Goal: Task Accomplishment & Management: Use online tool/utility

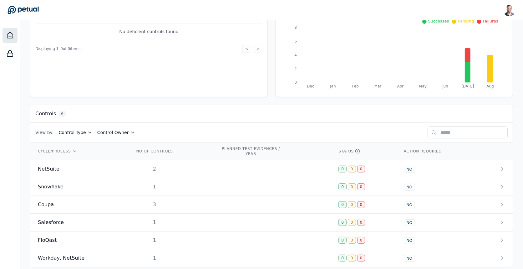
scroll to position [94, 0]
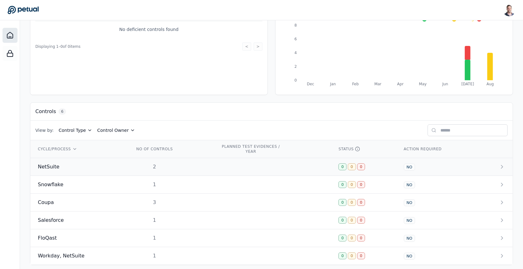
click at [188, 164] on td "2" at bounding box center [170, 167] width 86 height 18
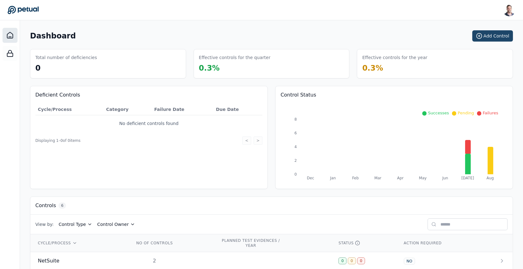
click at [494, 33] on button "Add Control" at bounding box center [492, 35] width 41 height 11
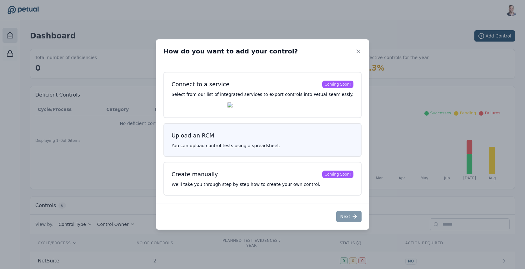
click at [241, 138] on h3 "Upload an RCM" at bounding box center [263, 135] width 182 height 9
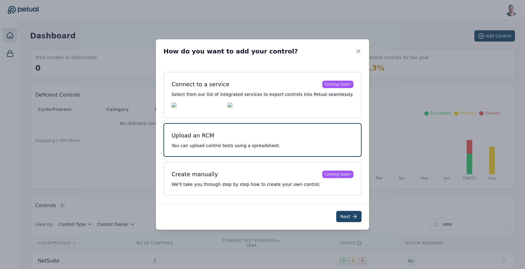
click at [342, 220] on button "Next" at bounding box center [349, 216] width 25 height 11
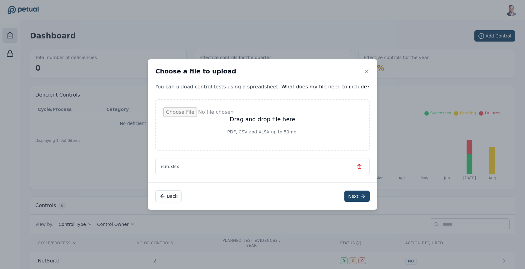
click at [346, 198] on button "Next" at bounding box center [357, 196] width 25 height 11
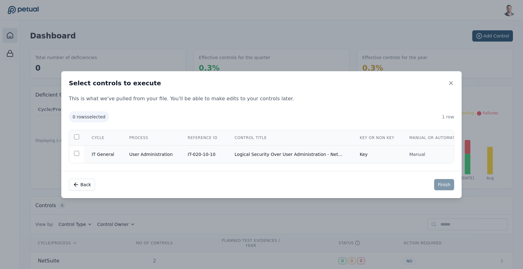
click at [191, 153] on td "IT-020-10-10" at bounding box center [203, 154] width 47 height 18
click at [438, 186] on button "Finish" at bounding box center [444, 184] width 20 height 11
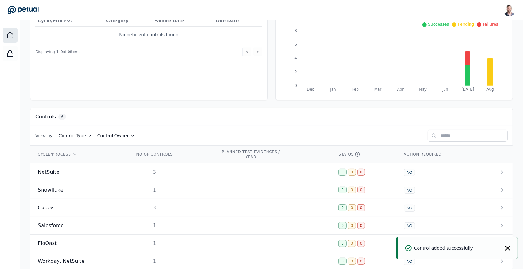
scroll to position [95, 0]
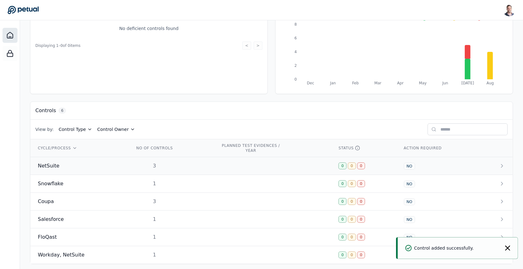
click at [207, 162] on td "3" at bounding box center [170, 166] width 86 height 18
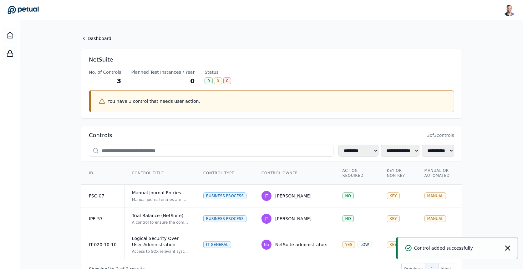
scroll to position [25, 0]
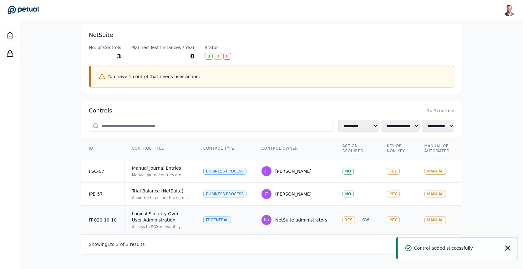
click at [160, 215] on div "Logical Security Over User Administration" at bounding box center [160, 217] width 56 height 13
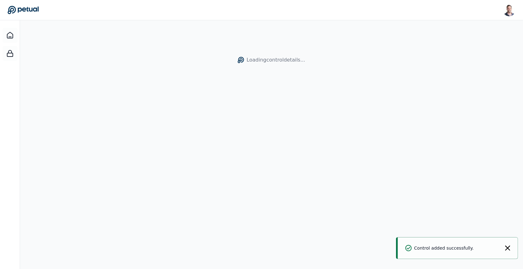
scroll to position [20, 0]
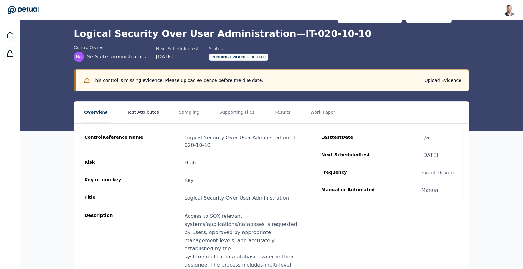
click at [141, 110] on button "Test Attributes" at bounding box center [143, 113] width 37 height 22
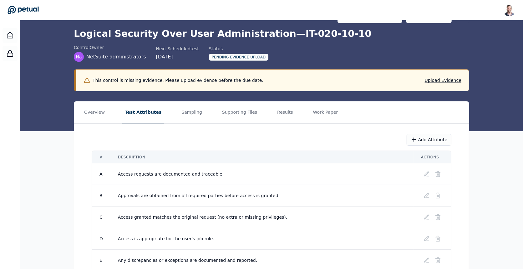
scroll to position [50, 0]
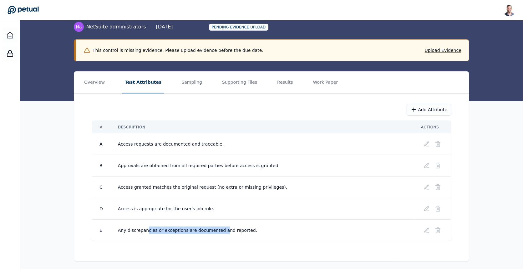
drag, startPoint x: 145, startPoint y: 230, endPoint x: 219, endPoint y: 231, distance: 74.4
click at [219, 231] on td "Any discrepancies or exceptions are documented and reported." at bounding box center [261, 231] width 303 height 22
click at [194, 85] on button "Sampling" at bounding box center [192, 83] width 26 height 22
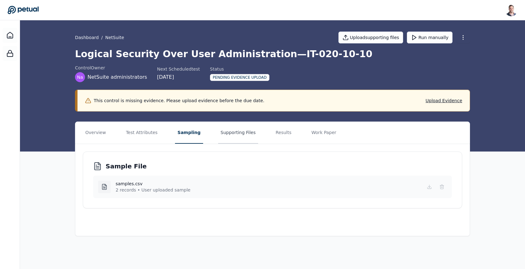
click at [225, 130] on button "Supporting Files" at bounding box center [238, 133] width 40 height 22
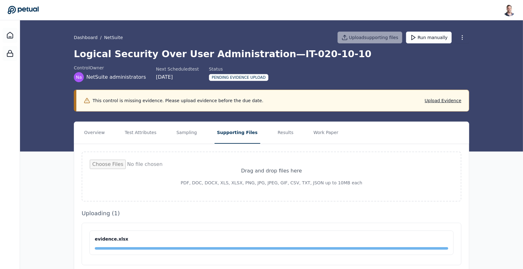
click at [70, 175] on div "Overview Test Attributes Sampling Supporting Files Results Work Paper Drag and …" at bounding box center [271, 232] width 503 height 221
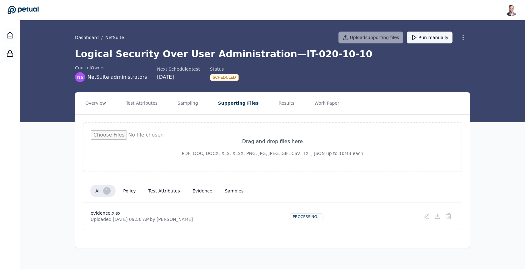
click at [440, 38] on button "Run manually" at bounding box center [430, 38] width 46 height 12
click at [150, 108] on button "Test Attributes" at bounding box center [142, 104] width 37 height 22
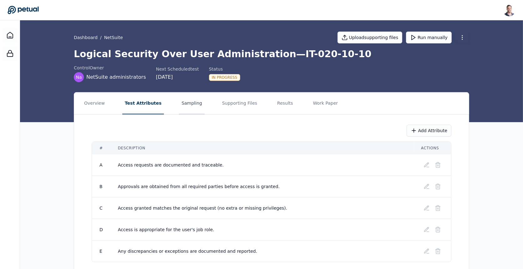
click at [181, 107] on button "Sampling" at bounding box center [192, 104] width 26 height 22
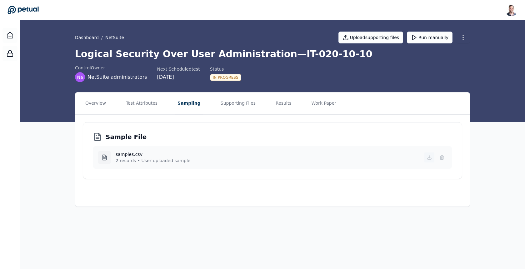
click at [429, 159] on icon at bounding box center [430, 158] width 4 height 1
click at [299, 69] on div "control Owner Na NetSuite administrators Next Scheduled test 9/29/2025 Status I…" at bounding box center [272, 74] width 395 height 18
click at [267, 53] on h1 "Logical Security Over User Administration — IT-020-10-10" at bounding box center [272, 53] width 395 height 11
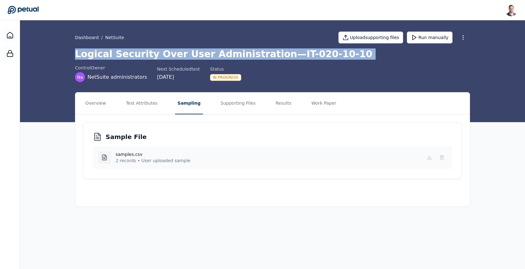
click at [267, 53] on h1 "Logical Security Over User Administration — IT-020-10-10" at bounding box center [272, 53] width 395 height 11
click at [245, 53] on h1 "Logical Security Over User Administration — IT-020-10-10" at bounding box center [272, 53] width 395 height 11
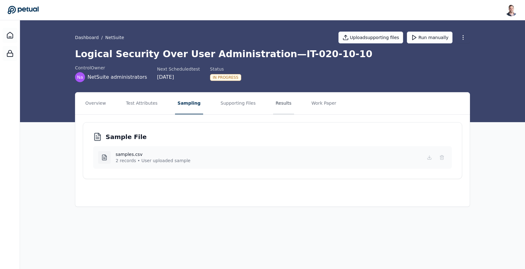
click at [273, 104] on button "Results" at bounding box center [283, 104] width 21 height 22
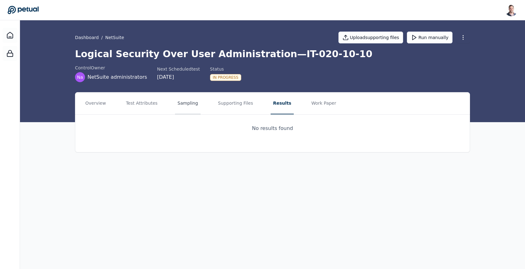
click at [175, 104] on button "Sampling" at bounding box center [188, 104] width 26 height 22
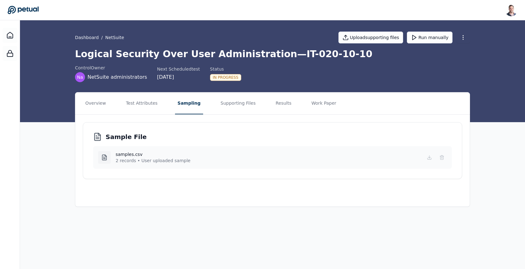
click at [130, 152] on h4 "samples.csv" at bounding box center [153, 154] width 75 height 6
click at [131, 150] on div "samples.csv 2 records • User uploaded sample" at bounding box center [272, 157] width 359 height 23
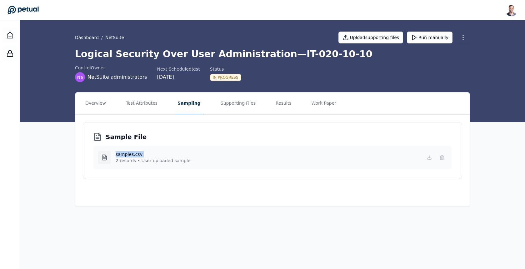
click at [131, 150] on div "samples.csv 2 records • User uploaded sample" at bounding box center [272, 157] width 359 height 23
click at [177, 153] on h4 "samples.csv" at bounding box center [153, 154] width 75 height 6
click at [240, 104] on button "Supporting Files" at bounding box center [238, 104] width 40 height 22
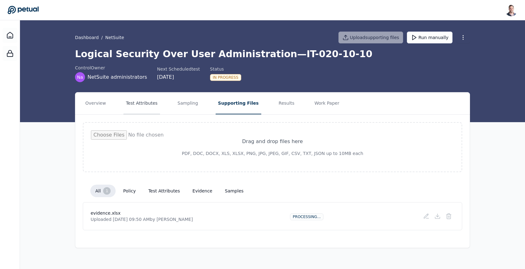
click at [141, 103] on button "Test Attributes" at bounding box center [142, 104] width 37 height 22
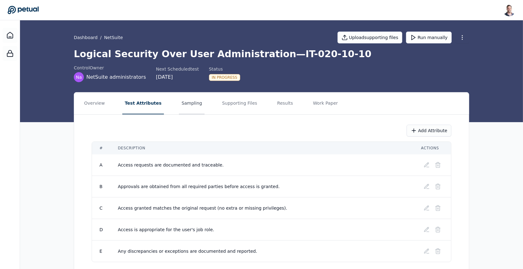
click at [180, 107] on button "Sampling" at bounding box center [192, 104] width 26 height 22
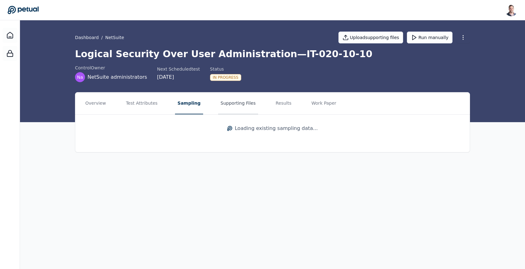
click at [226, 106] on button "Supporting Files" at bounding box center [238, 104] width 40 height 22
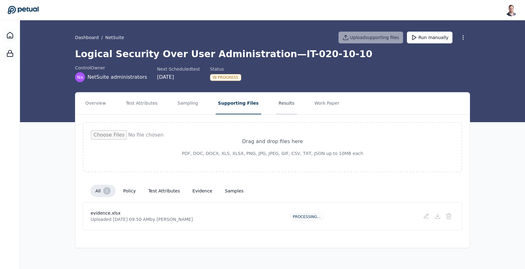
click at [276, 105] on button "Results" at bounding box center [286, 104] width 21 height 22
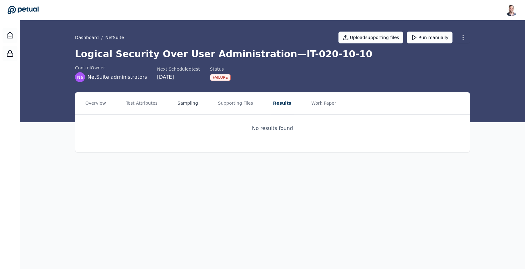
click at [190, 103] on button "Sampling" at bounding box center [188, 104] width 26 height 22
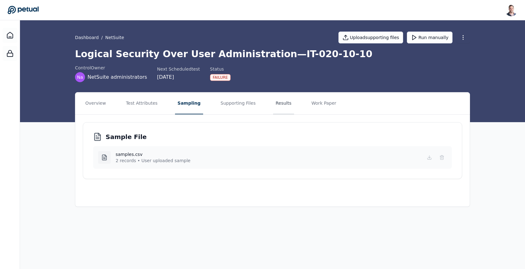
click at [275, 99] on button "Results" at bounding box center [283, 104] width 21 height 22
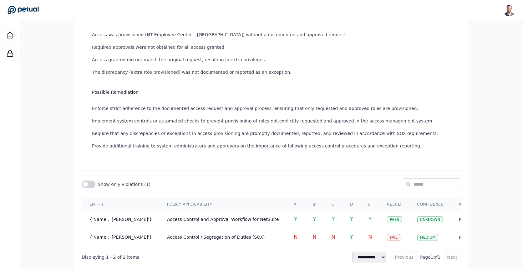
scroll to position [171, 0]
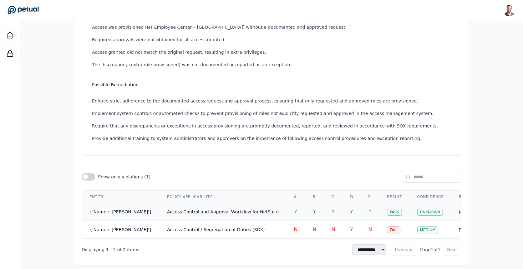
click at [240, 210] on span "Access Control and Approval Workflow for NetSuite" at bounding box center [223, 212] width 112 height 5
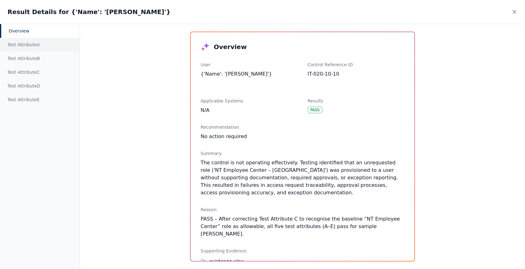
click at [39, 50] on div "Test Attribute A" at bounding box center [40, 45] width 80 height 14
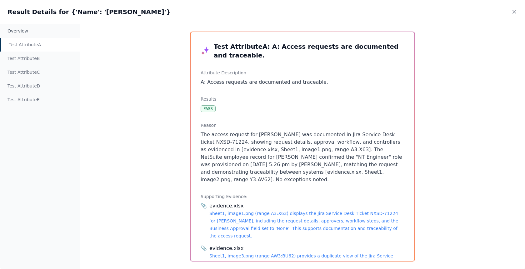
click at [248, 151] on p "The access request for [PERSON_NAME] was documented in Jira Service Desk ticket…" at bounding box center [303, 157] width 204 height 53
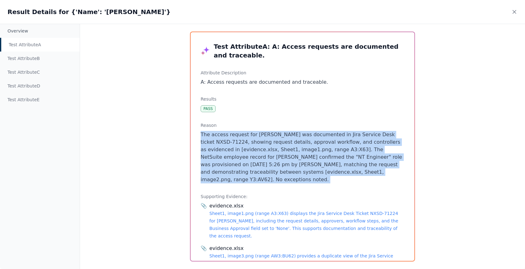
click at [248, 151] on p "The access request for [PERSON_NAME] was documented in Jira Service Desk ticket…" at bounding box center [303, 157] width 204 height 53
click at [216, 153] on p "The access request for [PERSON_NAME] was documented in Jira Service Desk ticket…" at bounding box center [303, 157] width 204 height 53
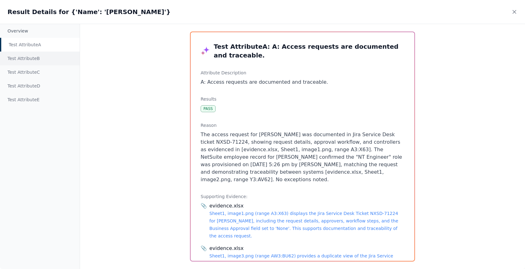
click at [43, 60] on div "Test Attribute B" at bounding box center [40, 59] width 80 height 14
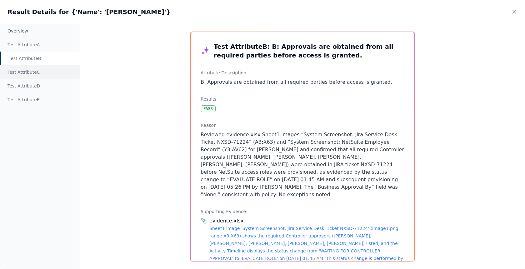
click at [39, 72] on div "Test Attribute C" at bounding box center [40, 72] width 80 height 14
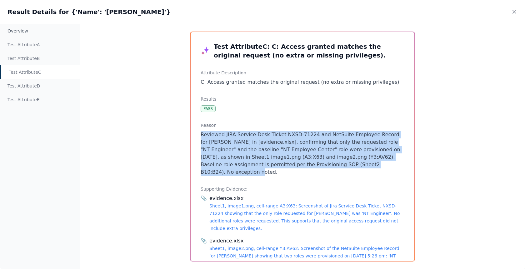
drag, startPoint x: 263, startPoint y: 126, endPoint x: 355, endPoint y: 161, distance: 98.4
click at [355, 161] on div "Reason Reviewed JIRA Service Desk Ticket NXSD-71224 and NetSuite Employee Recor…" at bounding box center [303, 149] width 204 height 54
drag, startPoint x: 383, startPoint y: 165, endPoint x: 350, endPoint y: 124, distance: 52.2
click at [350, 124] on div "Reason Reviewed JIRA Service Desk Ticket NXSD-71224 and NetSuite Employee Recor…" at bounding box center [303, 149] width 204 height 54
click at [350, 124] on h3 "Reason" at bounding box center [303, 125] width 204 height 6
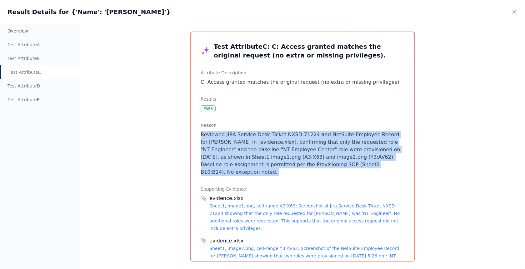
drag, startPoint x: 350, startPoint y: 124, endPoint x: 388, endPoint y: 167, distance: 57.3
click at [388, 167] on div "Reason Reviewed JIRA Service Desk Ticket NXSD-71224 and NetSuite Employee Recor…" at bounding box center [303, 149] width 204 height 54
click at [388, 167] on p "Reviewed JIRA Service Desk Ticket NXSD-71224 and NetSuite Employee Record for […" at bounding box center [303, 153] width 204 height 45
drag, startPoint x: 388, startPoint y: 167, endPoint x: 365, endPoint y: 128, distance: 45.2
click at [365, 128] on div "Reason Reviewed JIRA Service Desk Ticket NXSD-71224 and NetSuite Employee Recor…" at bounding box center [303, 149] width 204 height 54
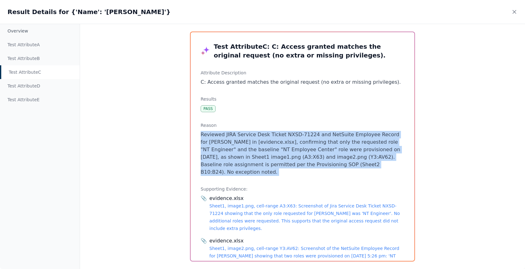
click at [365, 128] on h3 "Reason" at bounding box center [303, 125] width 204 height 6
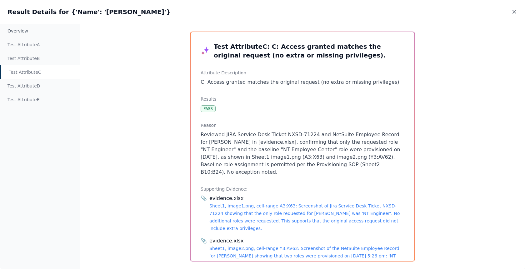
click at [514, 10] on icon at bounding box center [515, 12] width 6 height 6
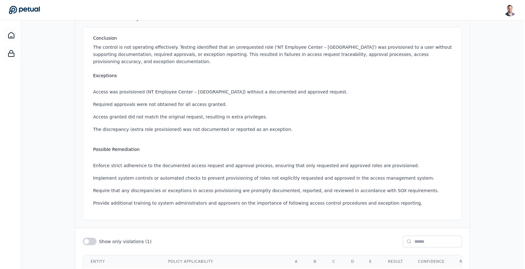
scroll to position [171, 0]
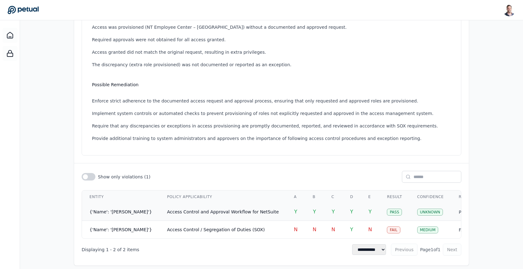
click at [252, 210] on span "Access Control and Approval Workflow for NetSuite" at bounding box center [223, 212] width 112 height 5
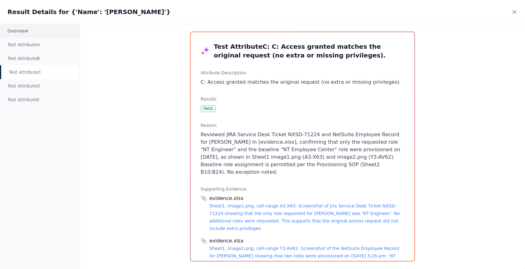
click at [35, 35] on div "Overview" at bounding box center [40, 31] width 80 height 14
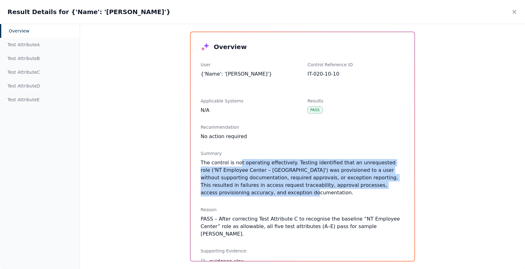
drag, startPoint x: 272, startPoint y: 195, endPoint x: 237, endPoint y: 162, distance: 47.1
click at [237, 162] on p "The control is not operating effectively. Testing identified that an unrequeste…" at bounding box center [303, 178] width 204 height 38
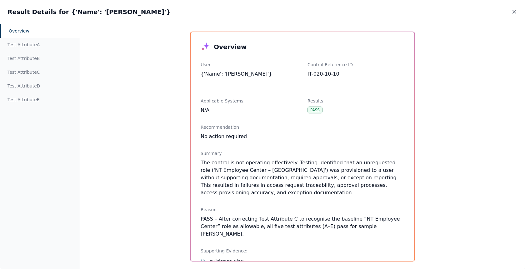
click at [514, 14] on icon at bounding box center [515, 12] width 6 height 6
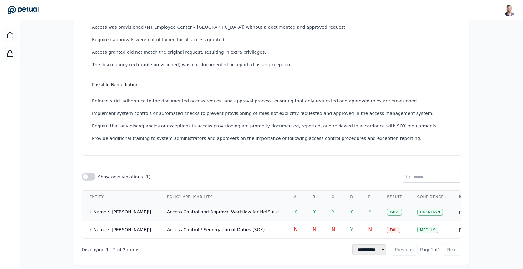
click at [251, 210] on span "Access Control and Approval Workflow for NetSuite" at bounding box center [223, 212] width 112 height 5
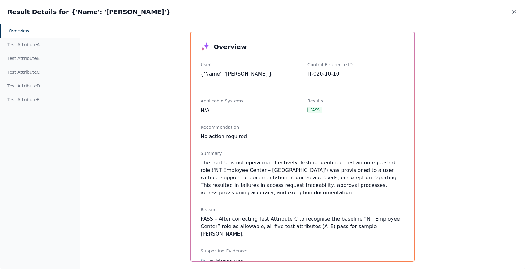
click at [516, 13] on icon at bounding box center [515, 12] width 6 height 6
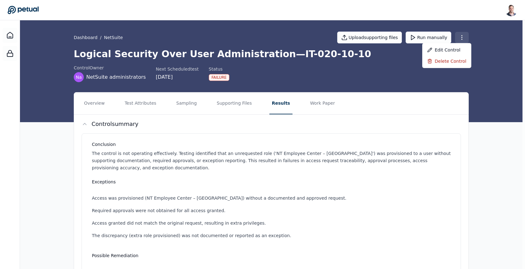
click at [462, 39] on html "[PERSON_NAME] [EMAIL_ADDRESS] Sign out Dashboard / NetSuite Upload supporting f…" at bounding box center [262, 223] width 525 height 447
click at [443, 62] on div "Delete control" at bounding box center [447, 61] width 49 height 11
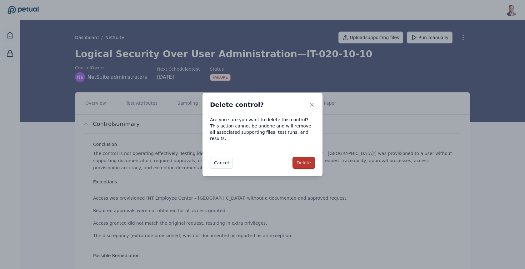
click at [307, 160] on button "Delete" at bounding box center [304, 163] width 23 height 12
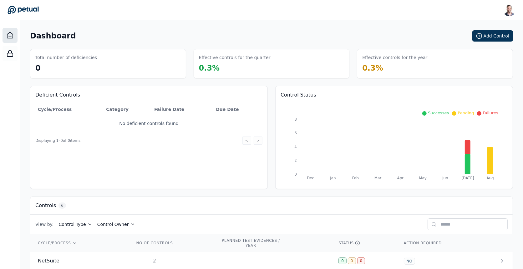
click at [10, 34] on icon at bounding box center [10, 36] width 8 height 8
click at [495, 36] on button "Add Control" at bounding box center [492, 35] width 41 height 11
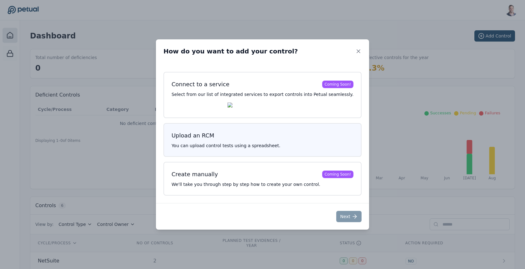
click at [220, 140] on h3 "Upload an RCM" at bounding box center [263, 135] width 182 height 9
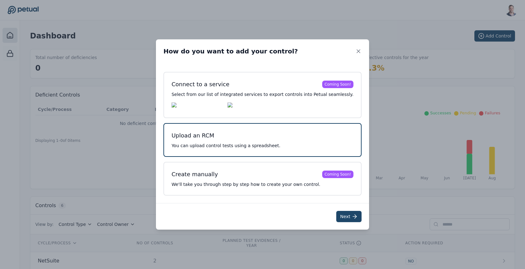
click at [337, 214] on button "Next" at bounding box center [349, 216] width 25 height 11
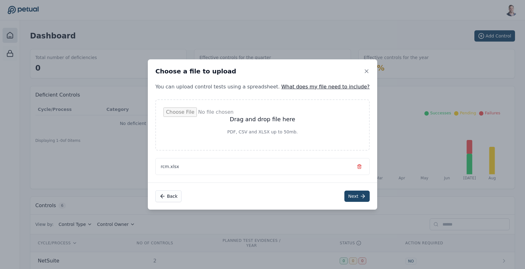
click at [345, 195] on button "Next" at bounding box center [357, 196] width 25 height 11
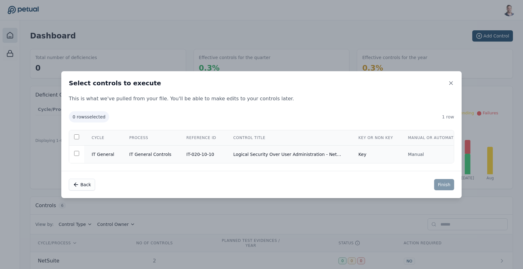
click at [351, 155] on td "Key" at bounding box center [376, 154] width 50 height 18
click at [441, 185] on button "Finish" at bounding box center [444, 184] width 20 height 11
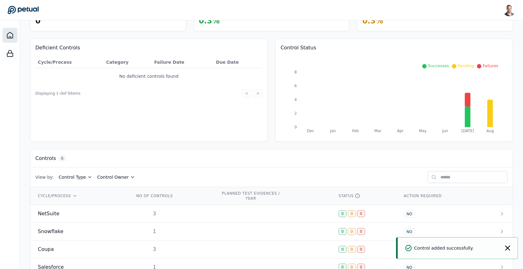
scroll to position [53, 0]
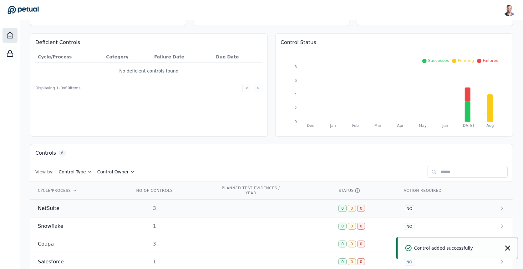
click at [193, 204] on td "3" at bounding box center [170, 209] width 86 height 18
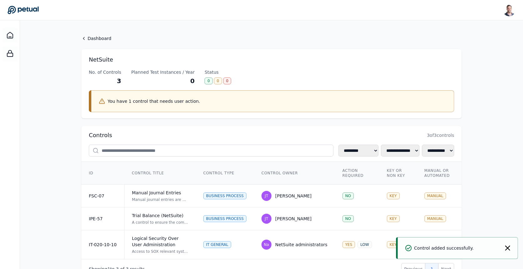
scroll to position [25, 0]
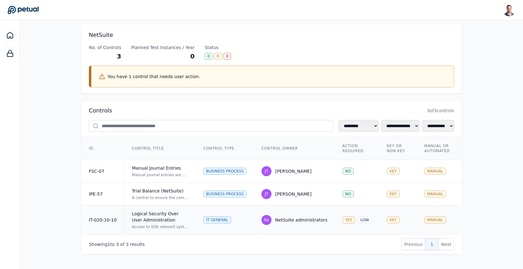
click at [174, 214] on div "Logical Security Over User Administration" at bounding box center [160, 217] width 56 height 13
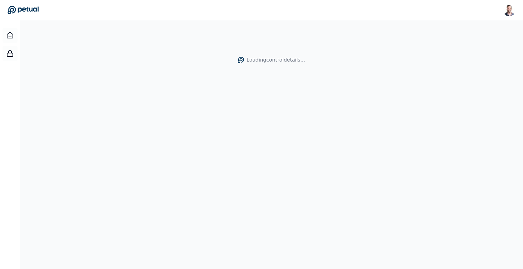
scroll to position [20, 0]
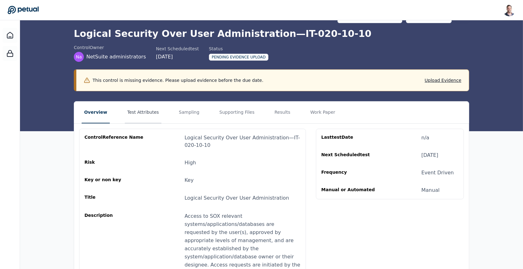
click at [145, 112] on button "Test Attributes" at bounding box center [143, 113] width 37 height 22
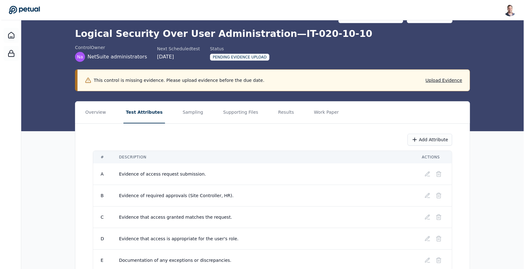
scroll to position [50, 0]
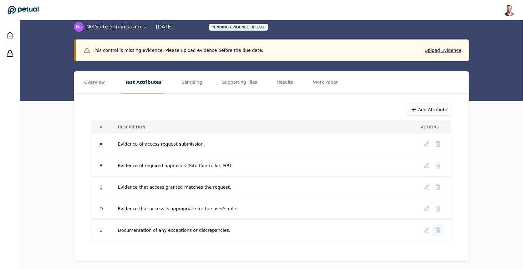
click at [443, 231] on button at bounding box center [437, 230] width 11 height 11
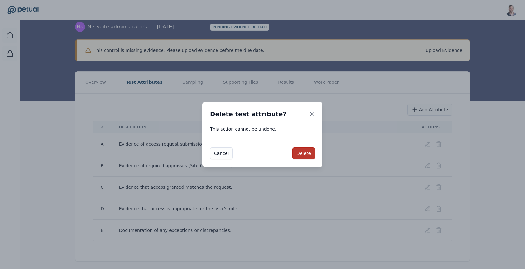
click at [301, 154] on button "Delete" at bounding box center [304, 154] width 23 height 12
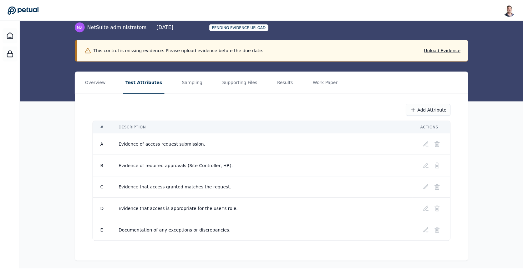
scroll to position [29, 0]
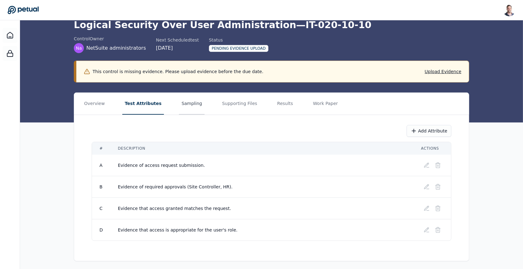
click at [188, 106] on button "Sampling" at bounding box center [192, 104] width 26 height 22
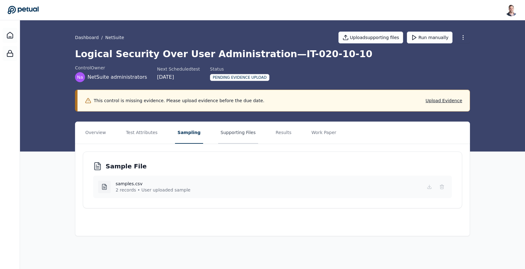
click at [234, 135] on button "Supporting Files" at bounding box center [238, 133] width 40 height 22
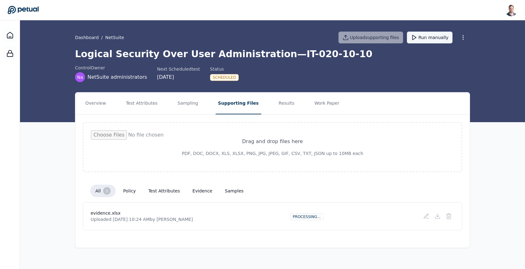
click at [431, 41] on button "Run manually" at bounding box center [430, 38] width 46 height 12
click at [145, 98] on button "Test Attributes" at bounding box center [142, 104] width 37 height 22
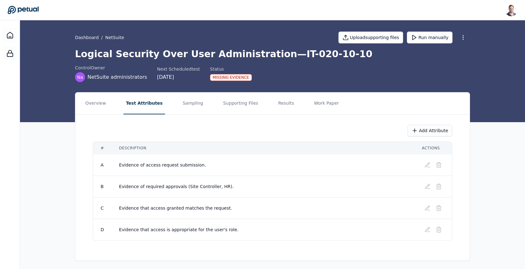
click at [246, 53] on h1 "Logical Security Over User Administration — IT-020-10-10" at bounding box center [272, 53] width 395 height 11
click at [276, 104] on button "Results" at bounding box center [286, 104] width 21 height 22
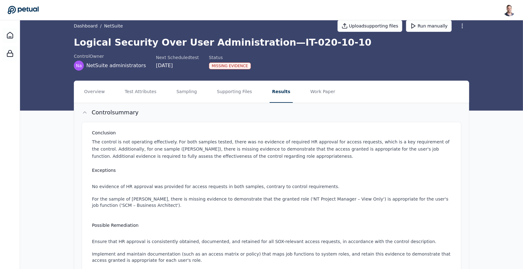
scroll to position [4, 0]
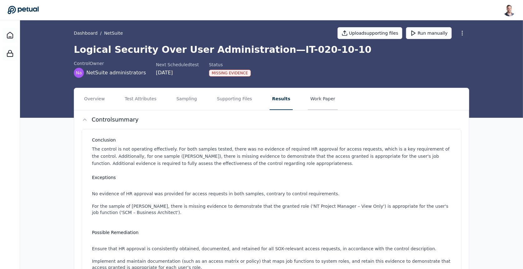
click at [313, 97] on button "Work Paper" at bounding box center [323, 99] width 30 height 22
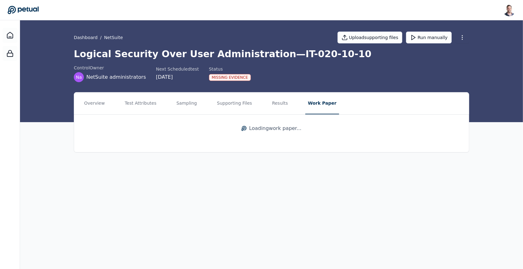
scroll to position [0, 0]
click at [273, 129] on link "View work paper" at bounding box center [273, 132] width 380 height 21
click at [283, 110] on button "Results" at bounding box center [281, 104] width 21 height 22
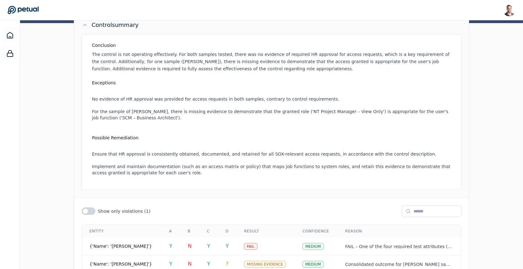
scroll to position [138, 0]
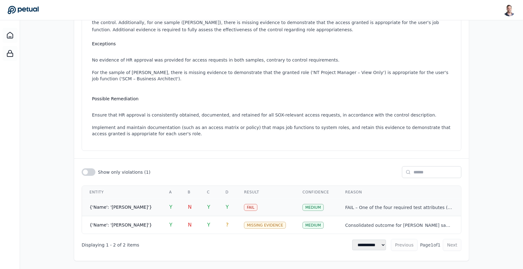
click at [269, 206] on td "Fail" at bounding box center [265, 208] width 58 height 18
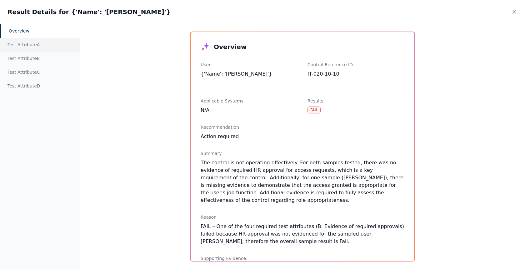
click at [47, 48] on div "Test Attribute A" at bounding box center [40, 45] width 80 height 14
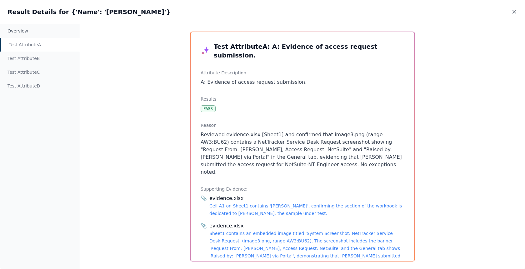
click at [515, 10] on icon at bounding box center [515, 12] width 6 height 6
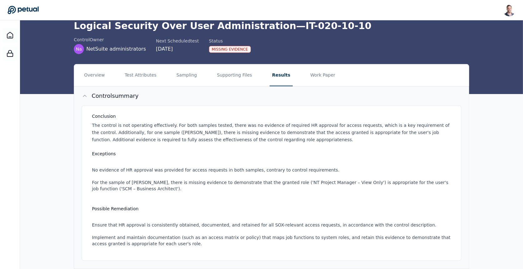
scroll to position [21, 0]
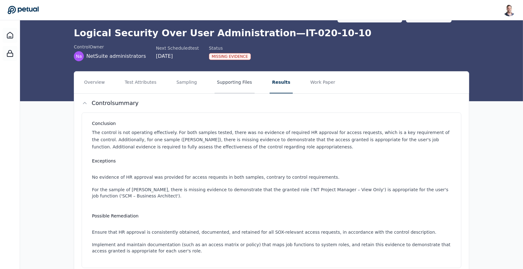
click at [229, 88] on button "Supporting Files" at bounding box center [235, 83] width 40 height 22
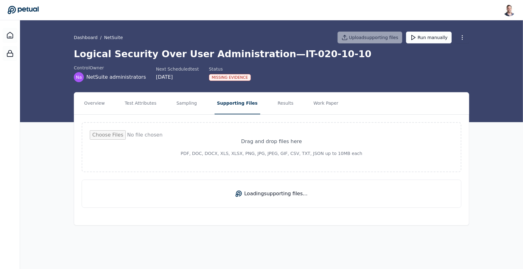
scroll to position [0, 0]
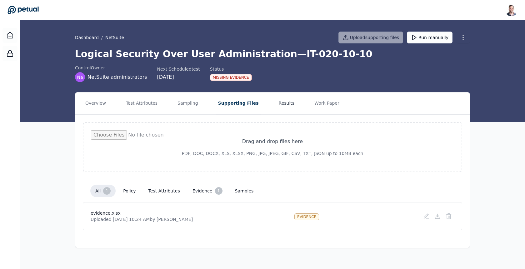
click at [282, 103] on button "Results" at bounding box center [286, 104] width 21 height 22
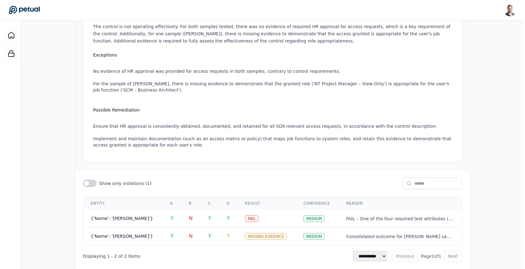
scroll to position [138, 0]
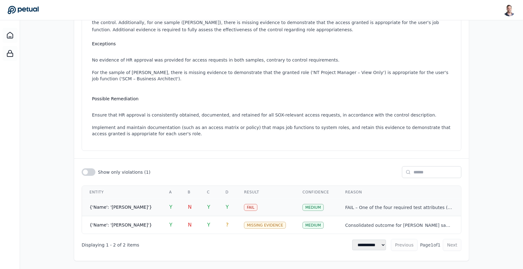
click at [218, 202] on td "Y" at bounding box center [227, 208] width 18 height 18
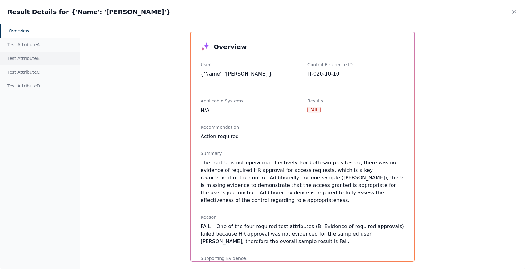
click at [12, 56] on div "Test Attribute B" at bounding box center [40, 59] width 80 height 14
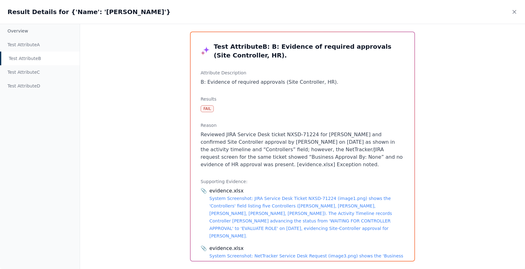
click at [323, 149] on p "Reviewed JIRA Service Desk ticket NXSD-71224 for [PERSON_NAME] and confirmed Si…" at bounding box center [303, 150] width 204 height 38
click at [339, 149] on p "Reviewed JIRA Service Desk ticket NXSD-71224 for [PERSON_NAME] and confirmed Si…" at bounding box center [303, 150] width 204 height 38
drag, startPoint x: 307, startPoint y: 163, endPoint x: 295, endPoint y: 141, distance: 25.3
click at [294, 141] on p "Reviewed JIRA Service Desk ticket NXSD-71224 for [PERSON_NAME] and confirmed Si…" at bounding box center [303, 150] width 204 height 38
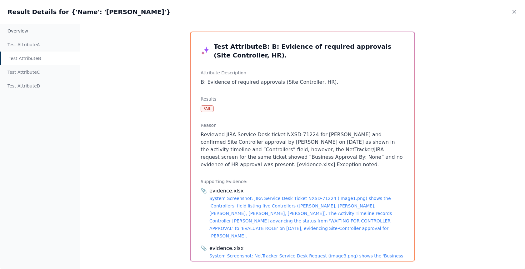
click at [295, 141] on p "Reviewed JIRA Service Desk ticket NXSD-71224 for [PERSON_NAME] and confirmed Si…" at bounding box center [303, 150] width 204 height 38
